Goal: Find specific page/section: Find specific page/section

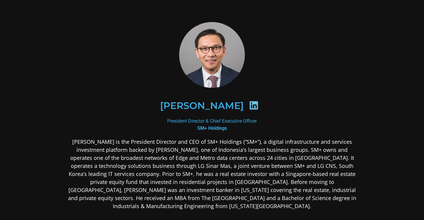
click at [250, 110] on div at bounding box center [254, 107] width 20 height 12
click at [250, 105] on icon at bounding box center [254, 106] width 10 height 10
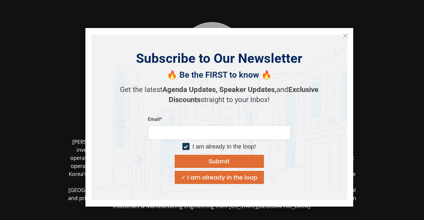
click at [346, 33] on icon "Close" at bounding box center [345, 35] width 5 height 5
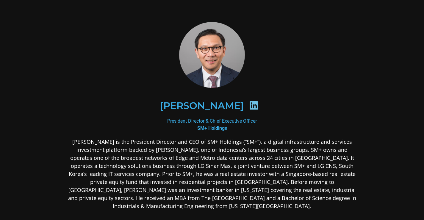
click at [249, 103] on icon at bounding box center [254, 106] width 10 height 10
click at [251, 106] on icon at bounding box center [254, 106] width 10 height 10
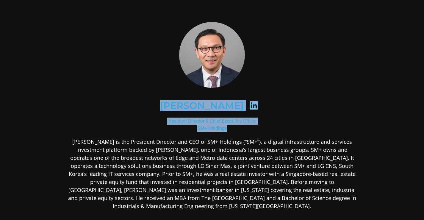
drag, startPoint x: 229, startPoint y: 128, endPoint x: 161, endPoint y: 103, distance: 72.2
click at [161, 103] on div "[PERSON_NAME] President Director & Chief Executive Officer SM+ Holdings" at bounding box center [212, 163] width 289 height 282
